Goal: Information Seeking & Learning: Compare options

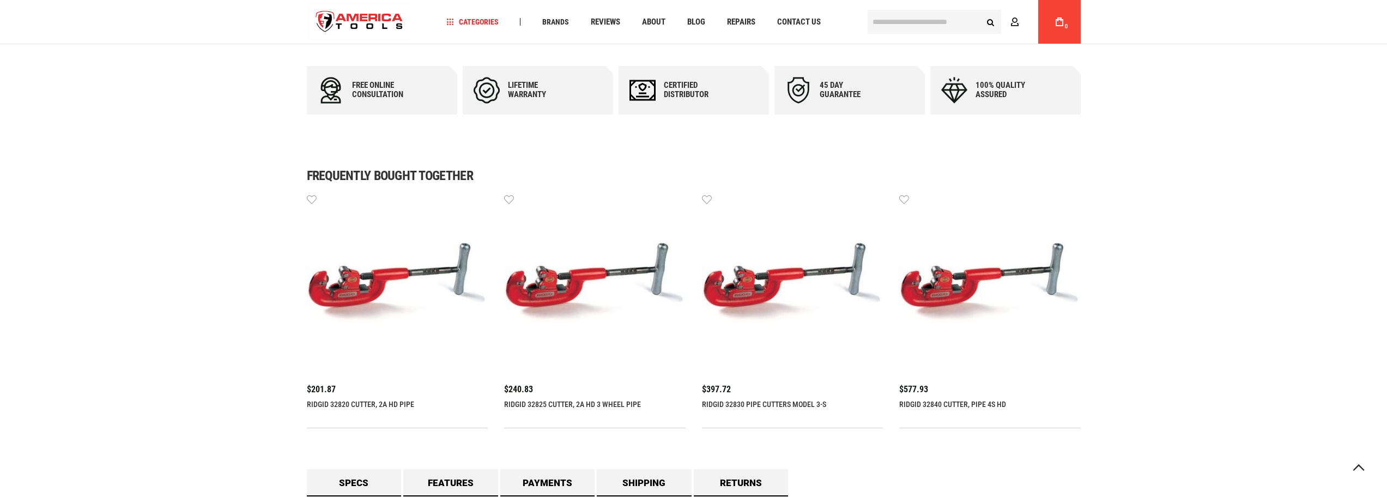
click at [343, 209] on img at bounding box center [398, 284] width 182 height 182
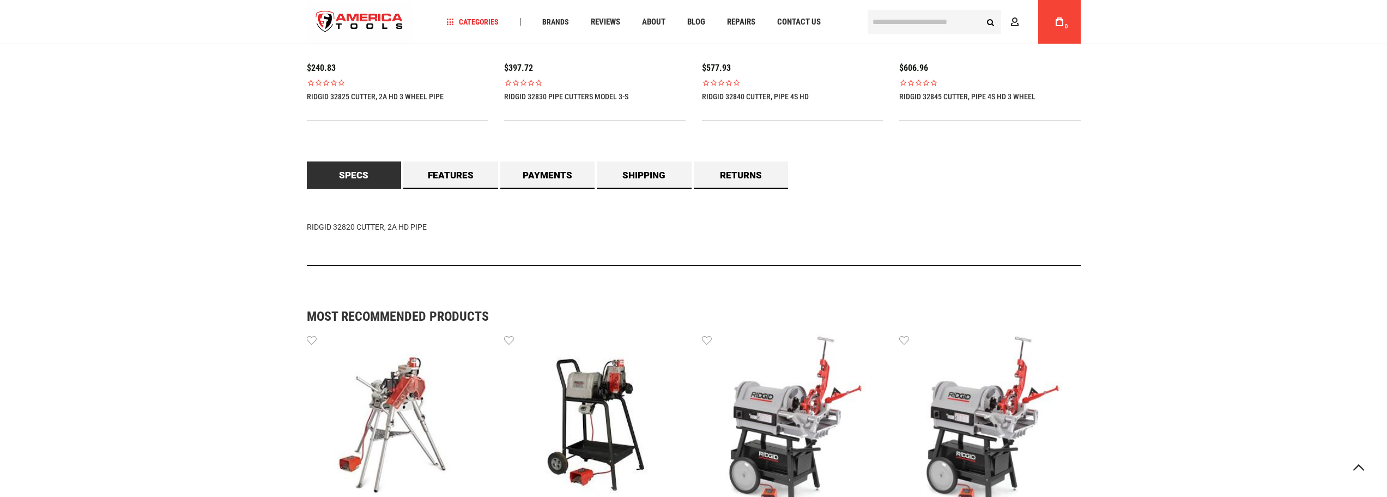
scroll to position [927, 0]
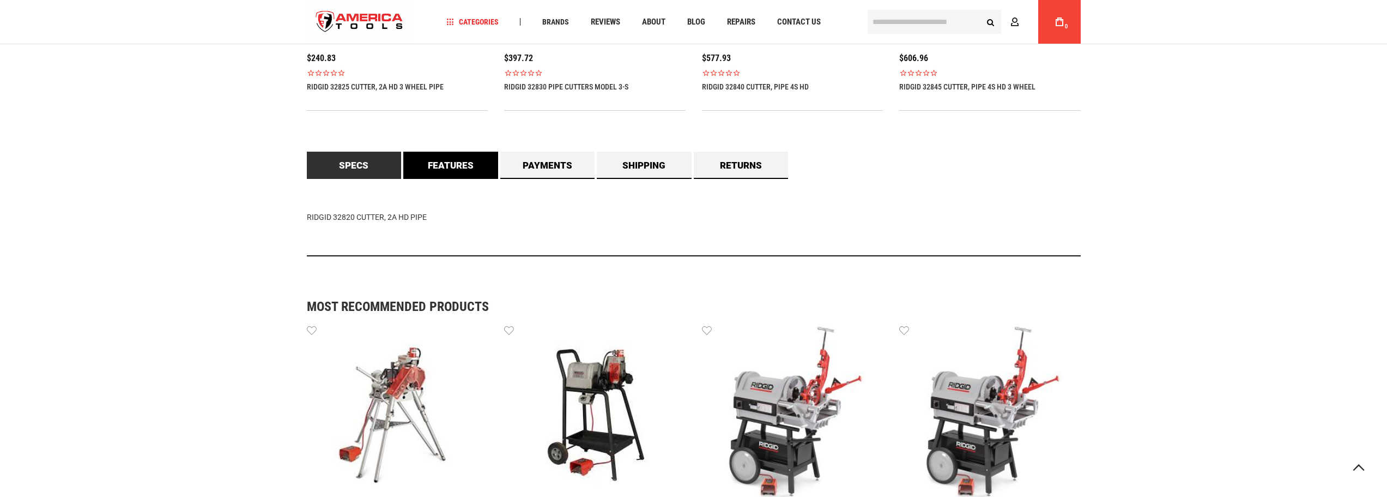
click at [453, 170] on link "Features" at bounding box center [450, 165] width 95 height 27
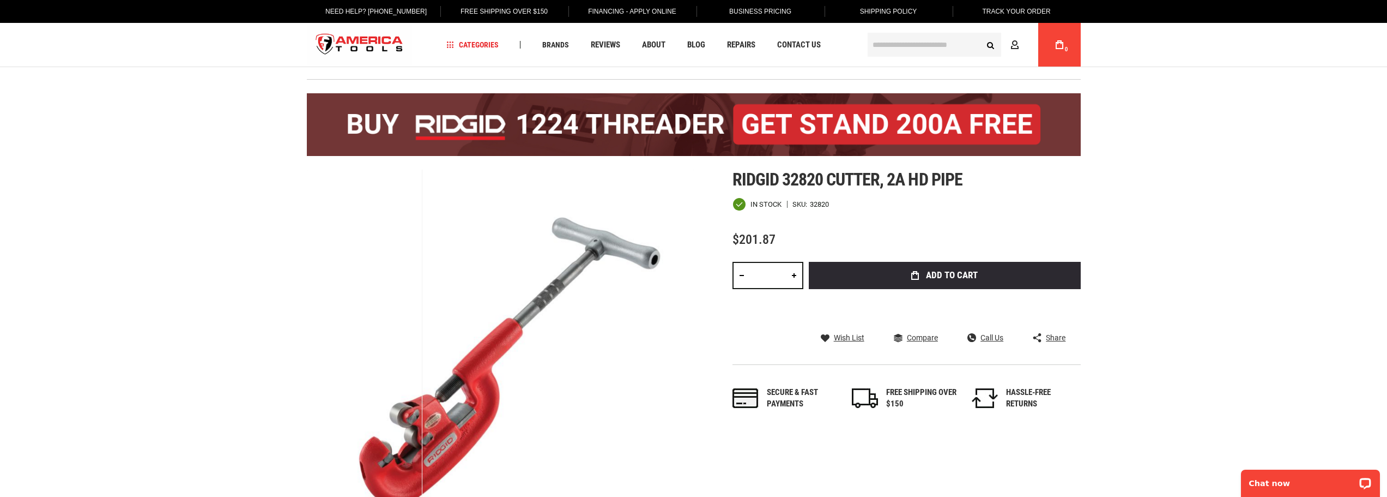
scroll to position [0, 0]
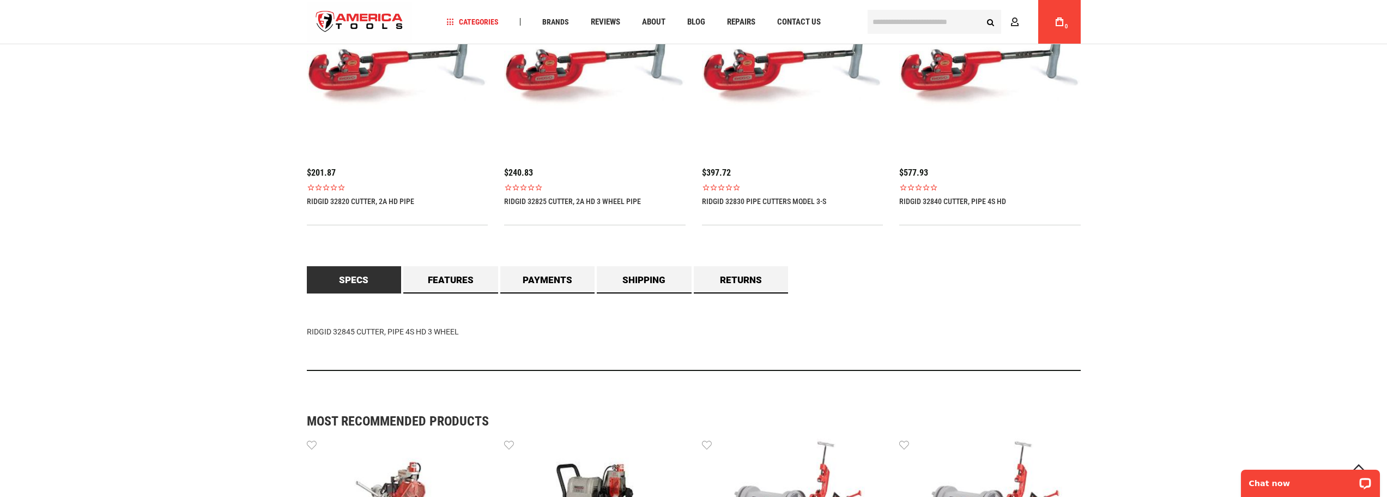
scroll to position [872, 0]
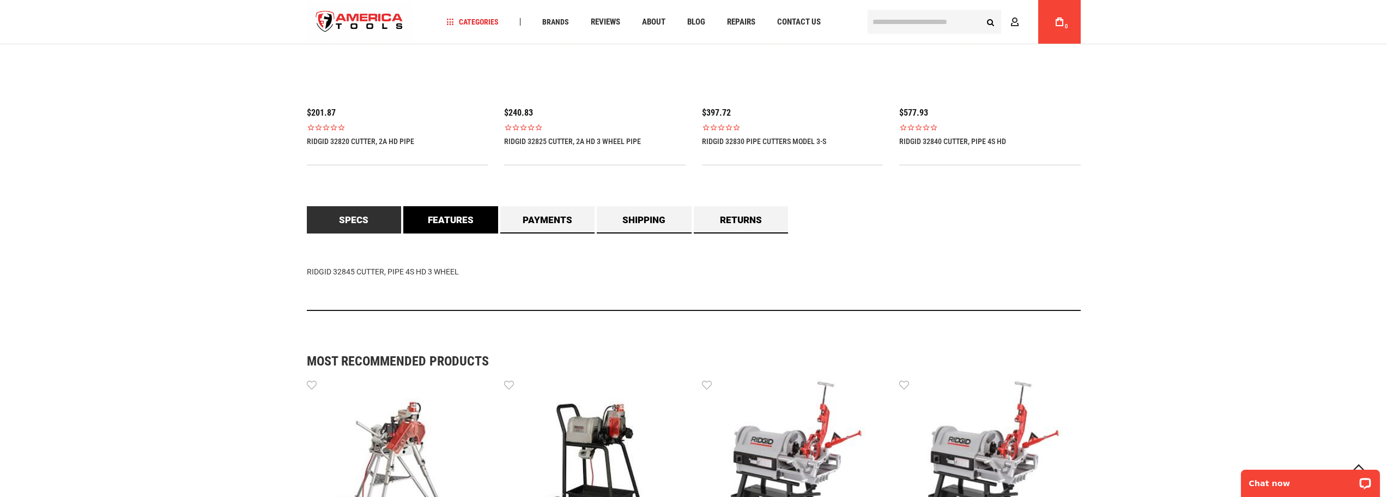
click at [452, 224] on link "Features" at bounding box center [450, 219] width 95 height 27
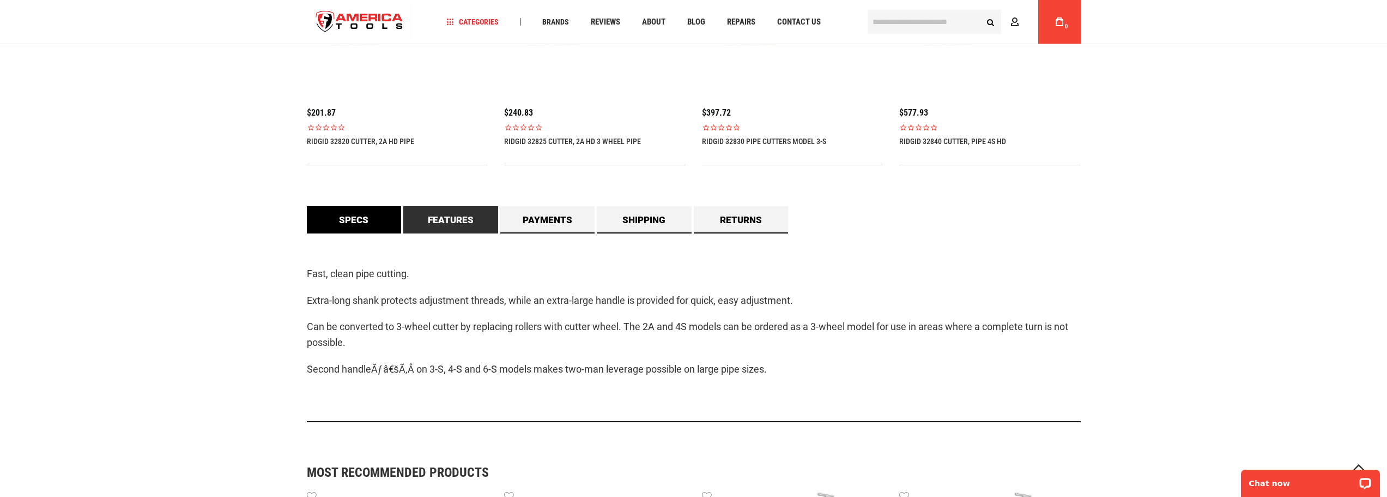
click at [345, 223] on link "Specs" at bounding box center [354, 219] width 95 height 27
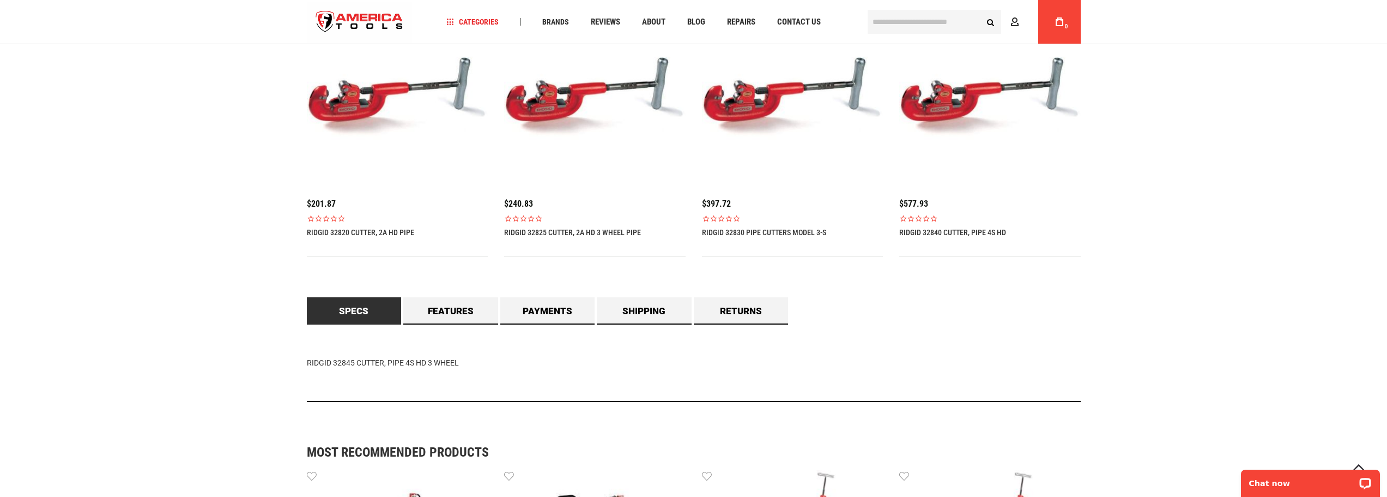
scroll to position [818, 0]
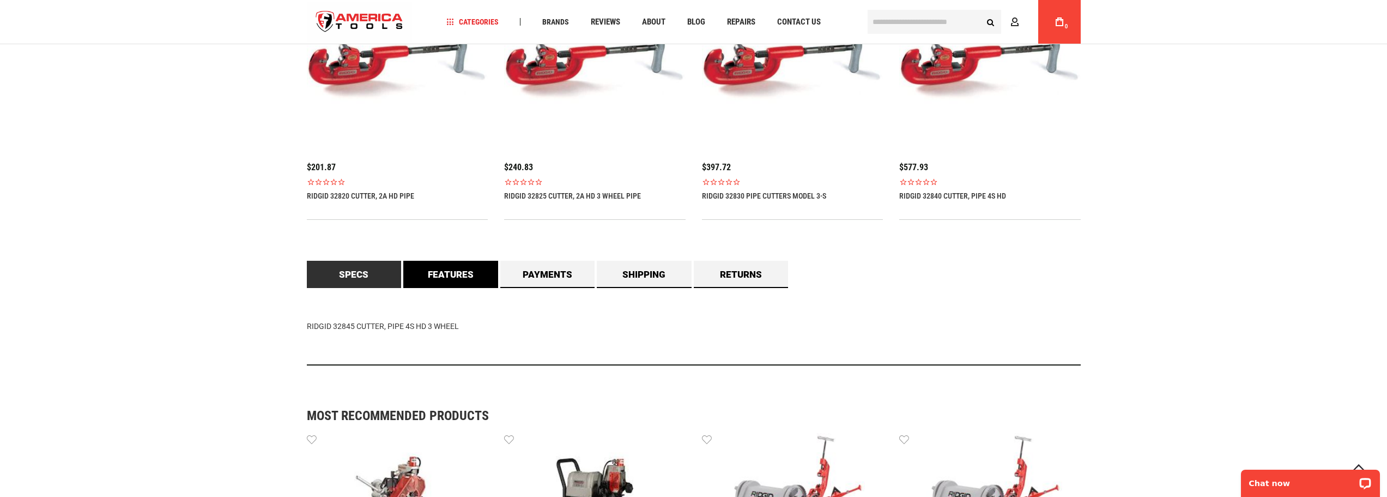
click at [460, 280] on link "Features" at bounding box center [450, 274] width 95 height 27
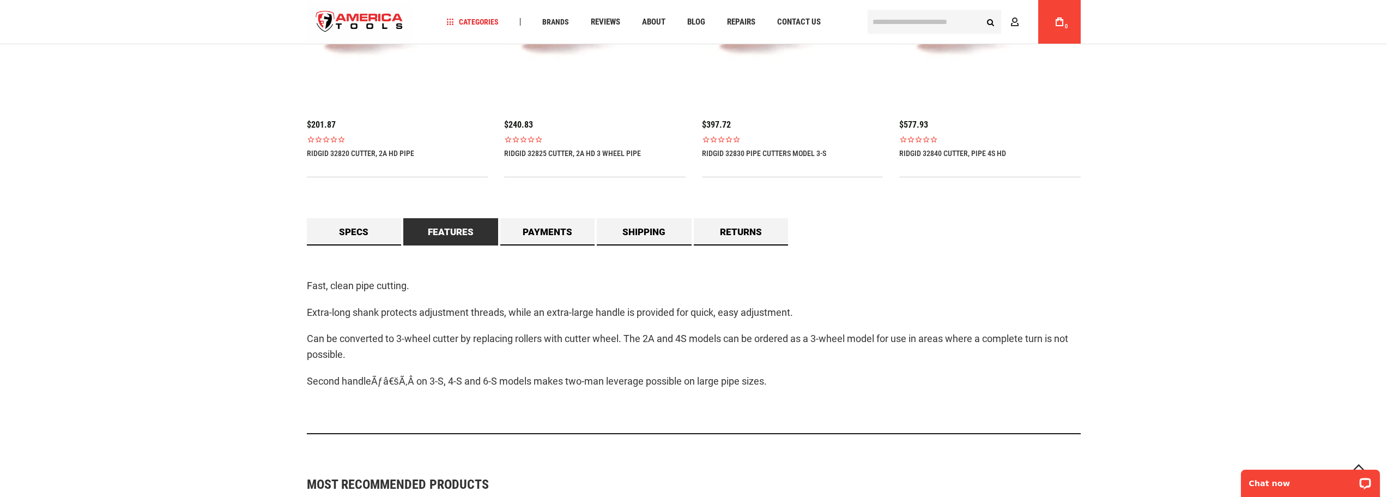
scroll to position [927, 0]
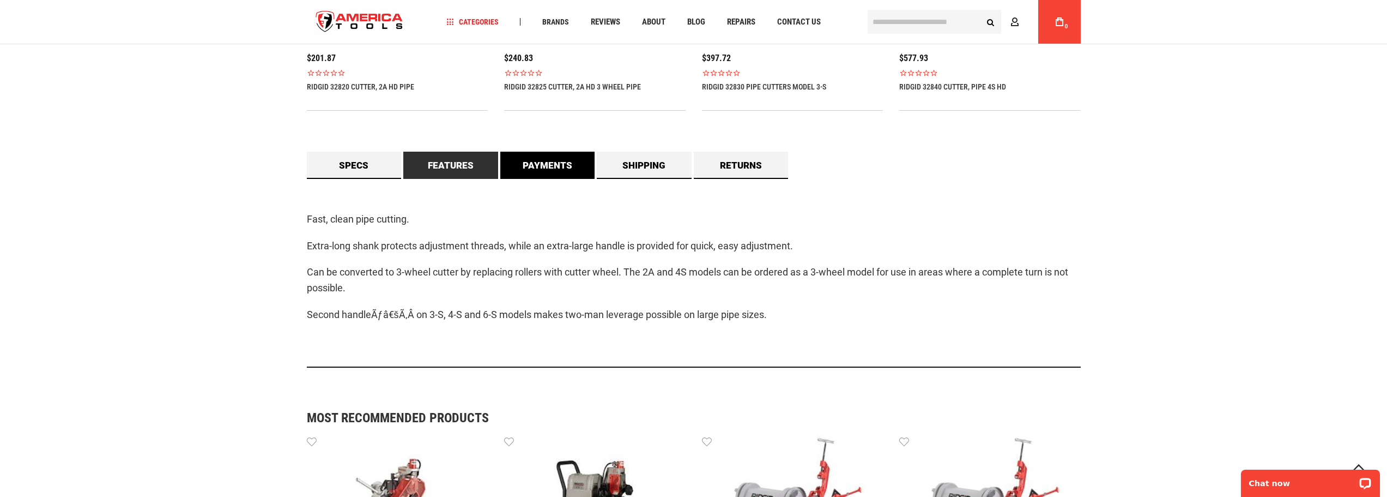
click at [555, 160] on link "Payments" at bounding box center [547, 165] width 95 height 27
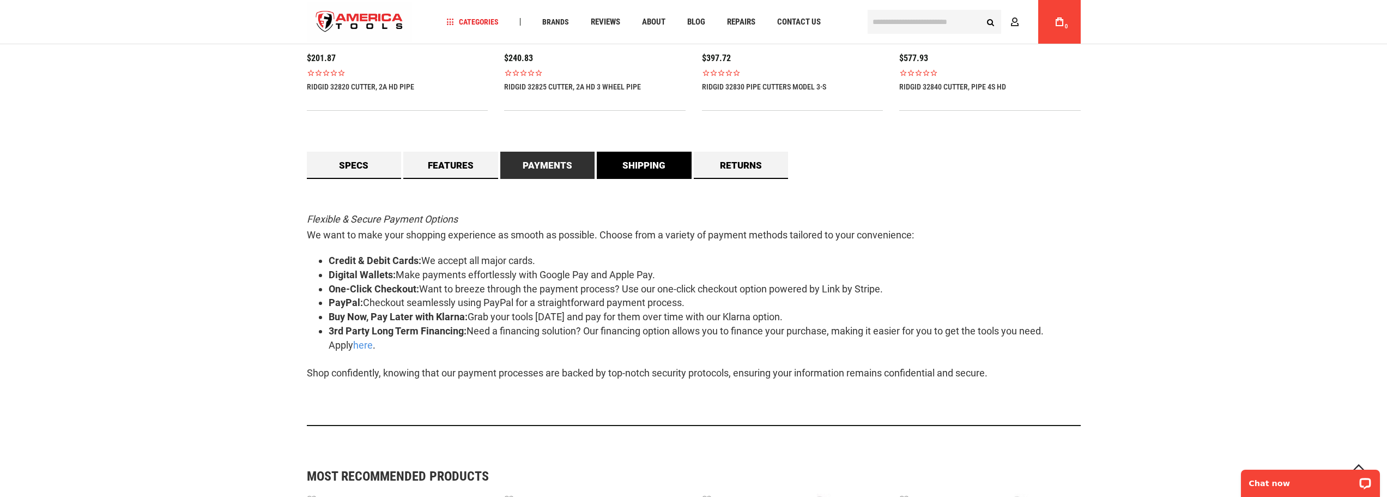
click at [639, 171] on link "Shipping" at bounding box center [644, 165] width 95 height 27
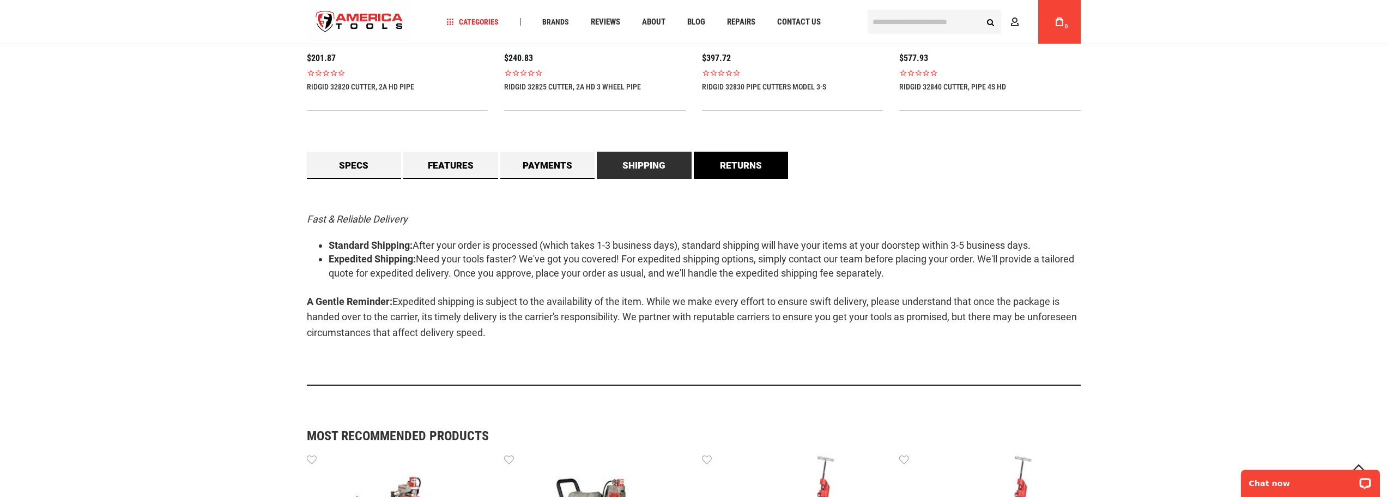
click at [734, 164] on link "Returns" at bounding box center [741, 165] width 95 height 27
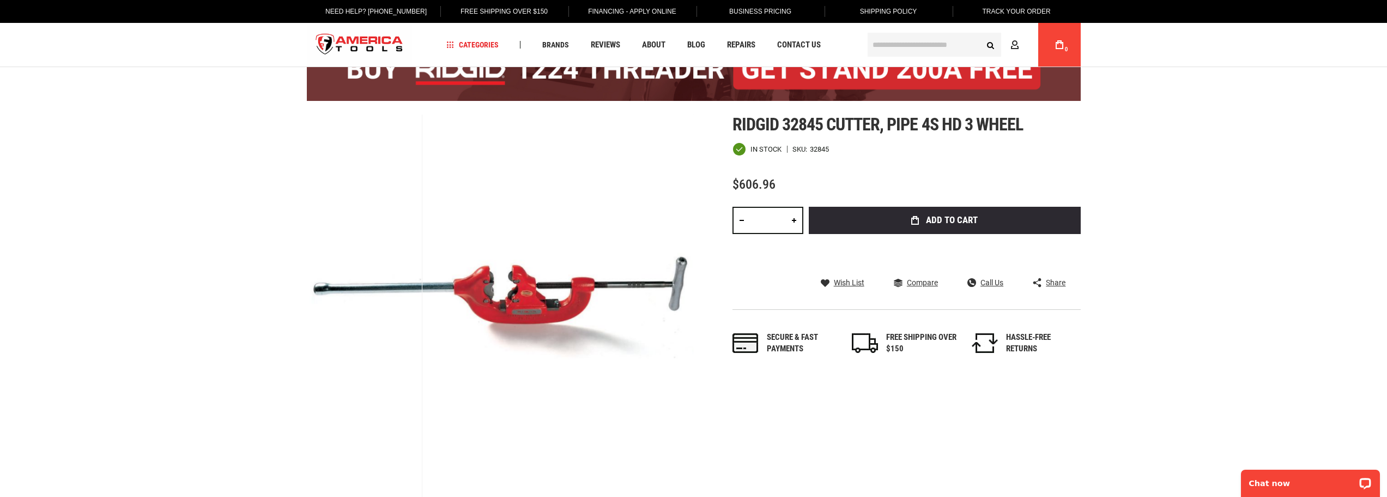
scroll to position [0, 0]
